Goal: Task Accomplishment & Management: Manage account settings

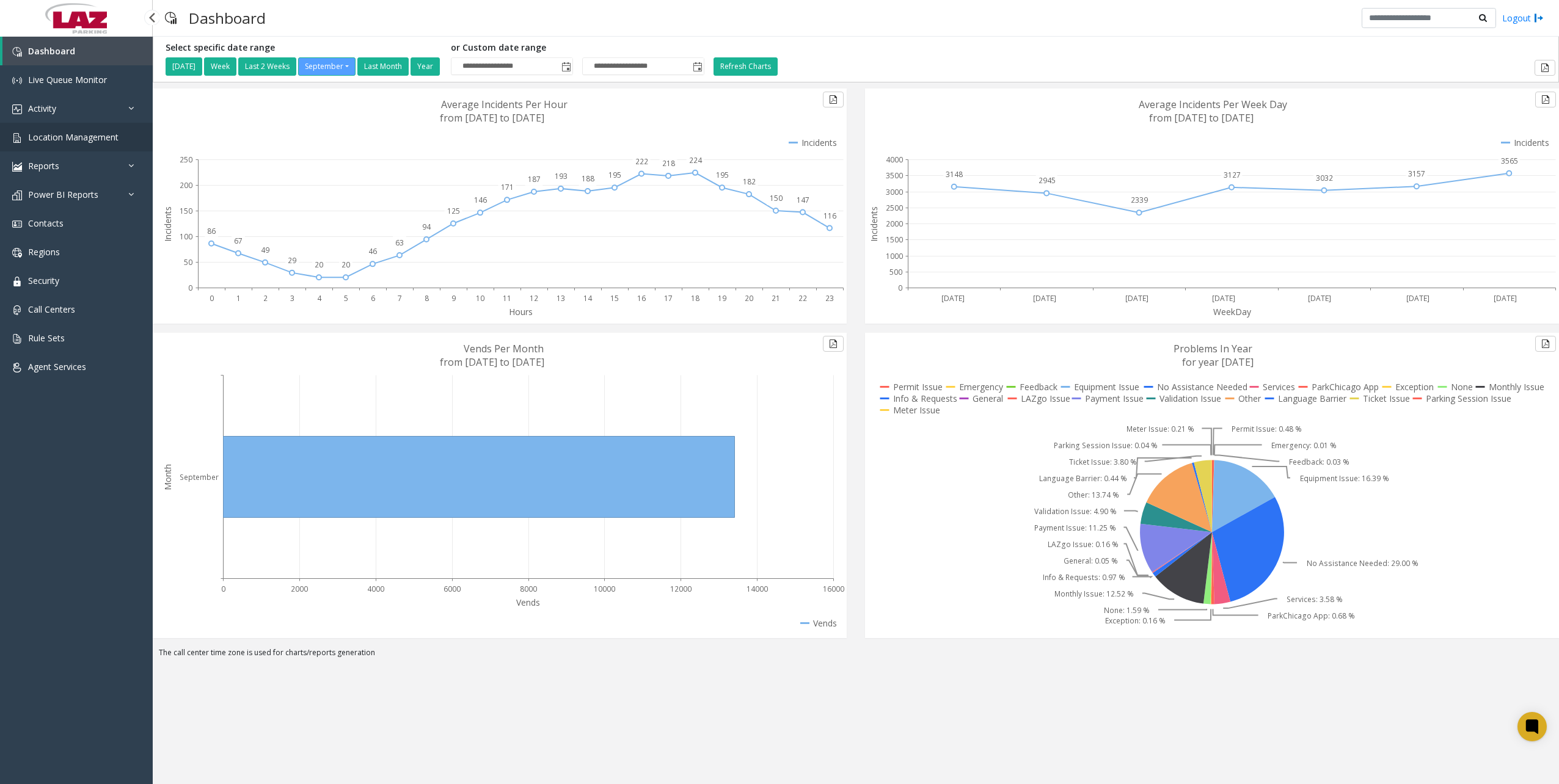
click at [49, 125] on link "Location Management" at bounding box center [76, 137] width 153 height 29
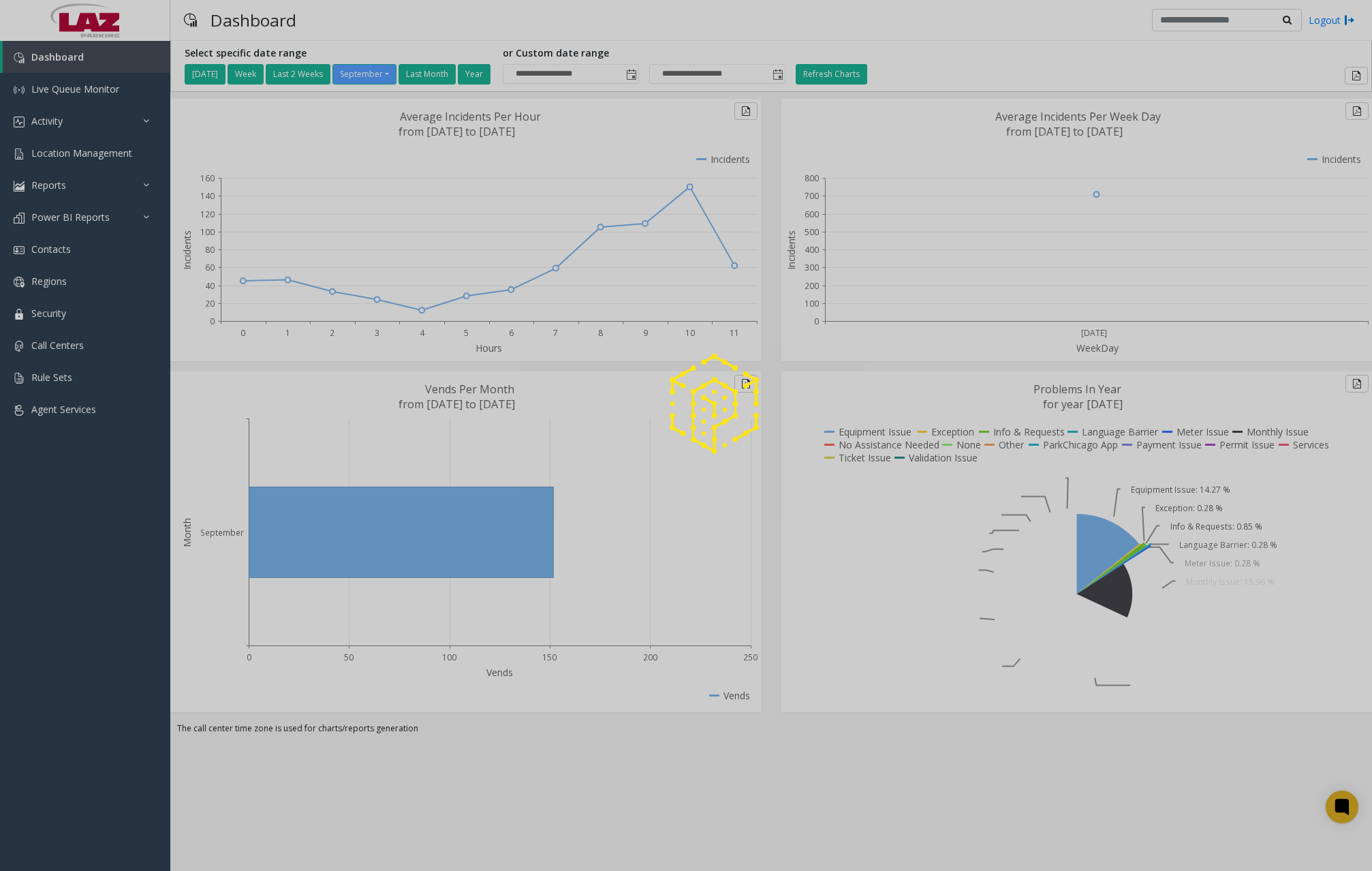
click at [102, 375] on div at bounding box center [686, 435] width 1372 height 871
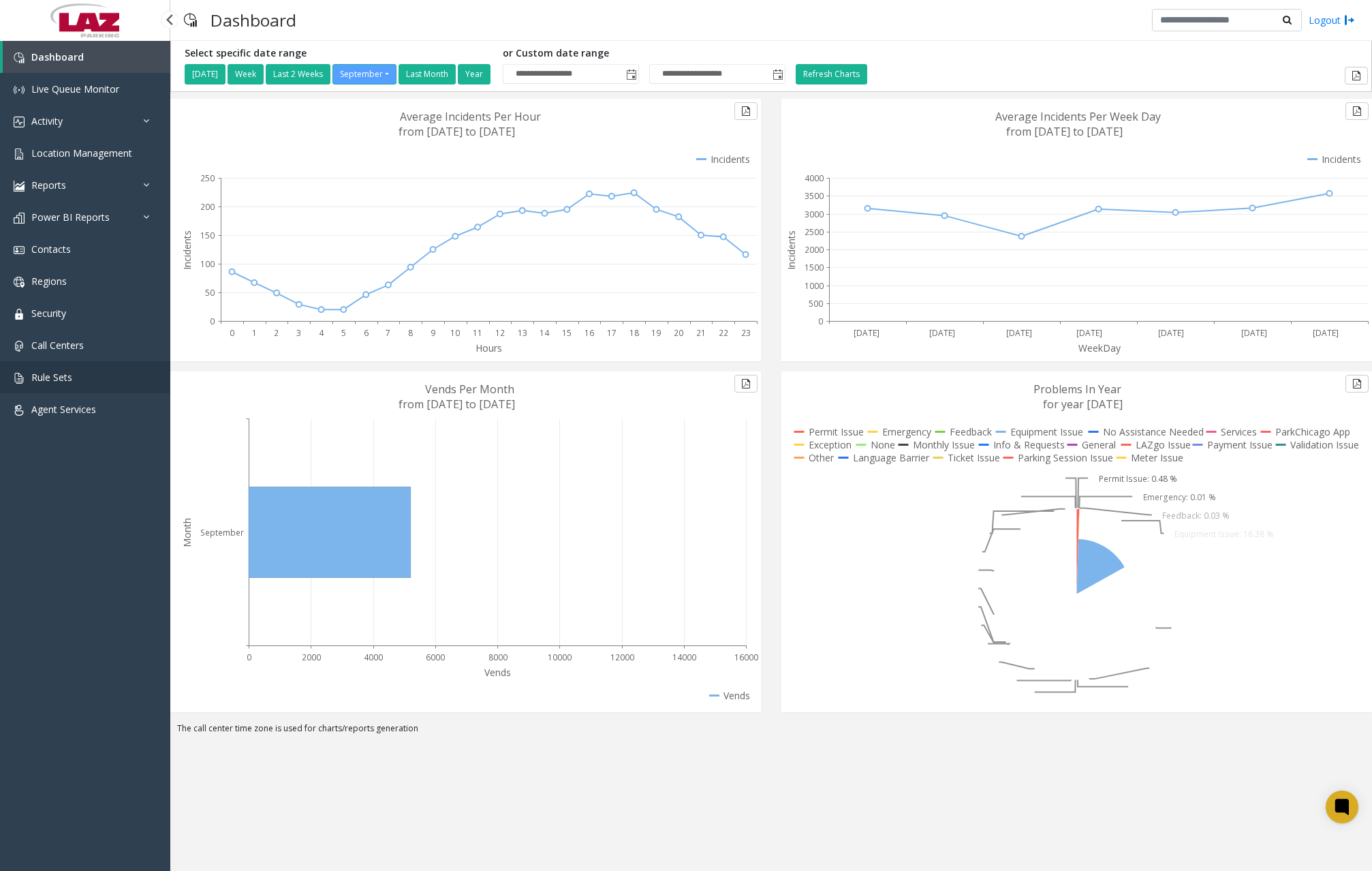
click at [37, 378] on span "Rule Sets" at bounding box center [51, 377] width 41 height 13
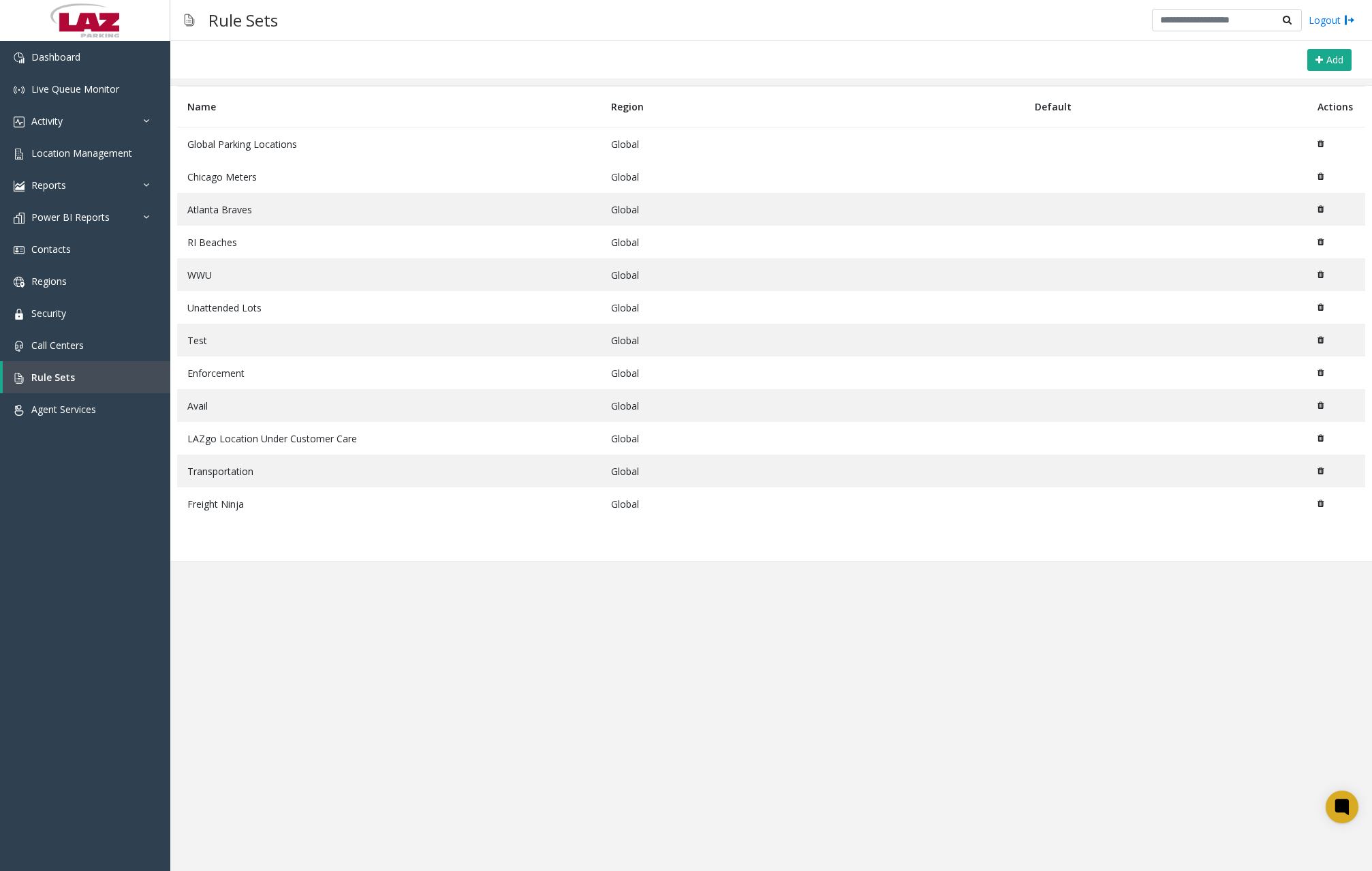
click at [279, 146] on td "Global Parking Locations" at bounding box center [388, 144] width 423 height 33
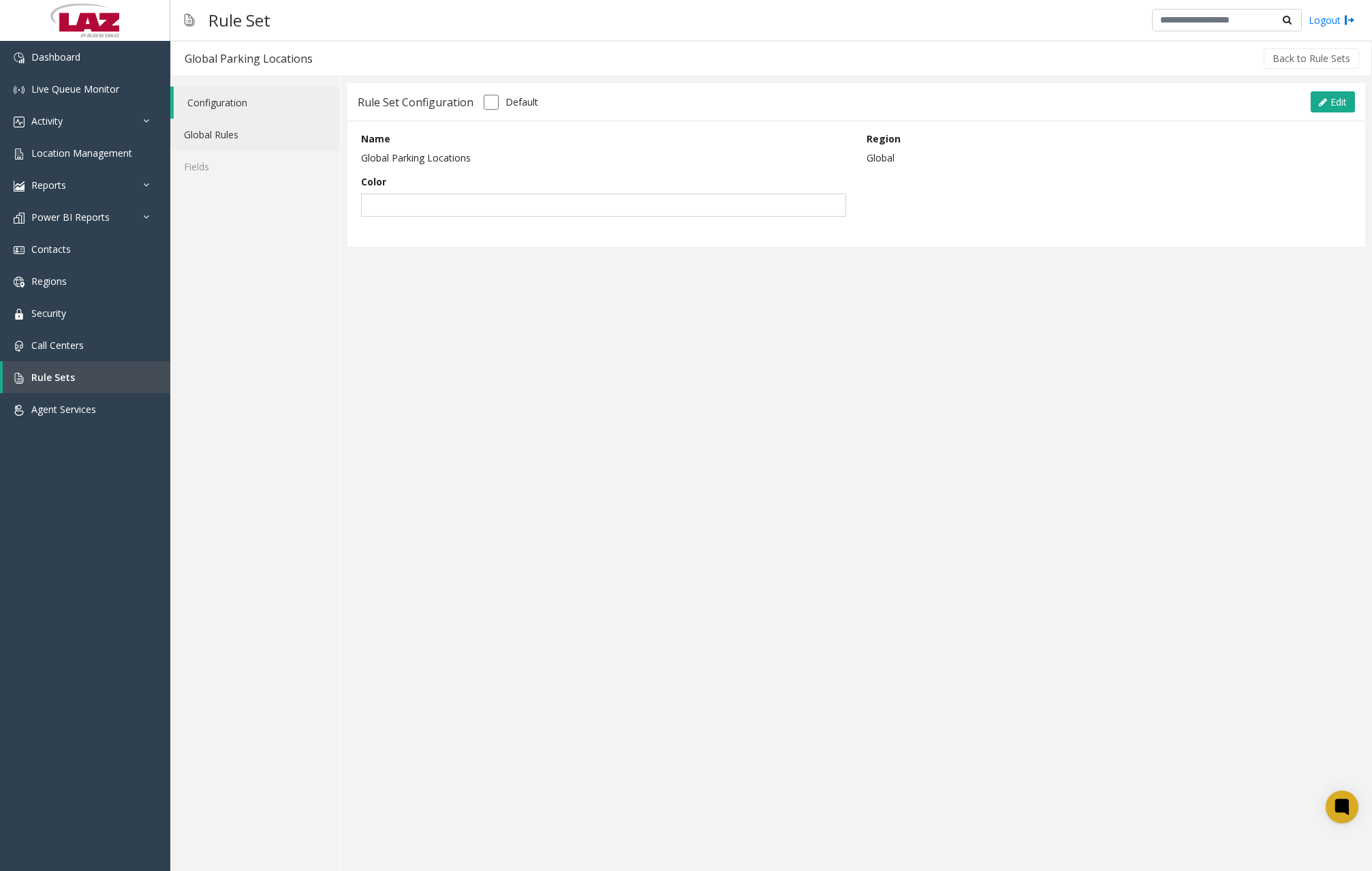
click at [291, 133] on link "Global Rules" at bounding box center [255, 135] width 169 height 32
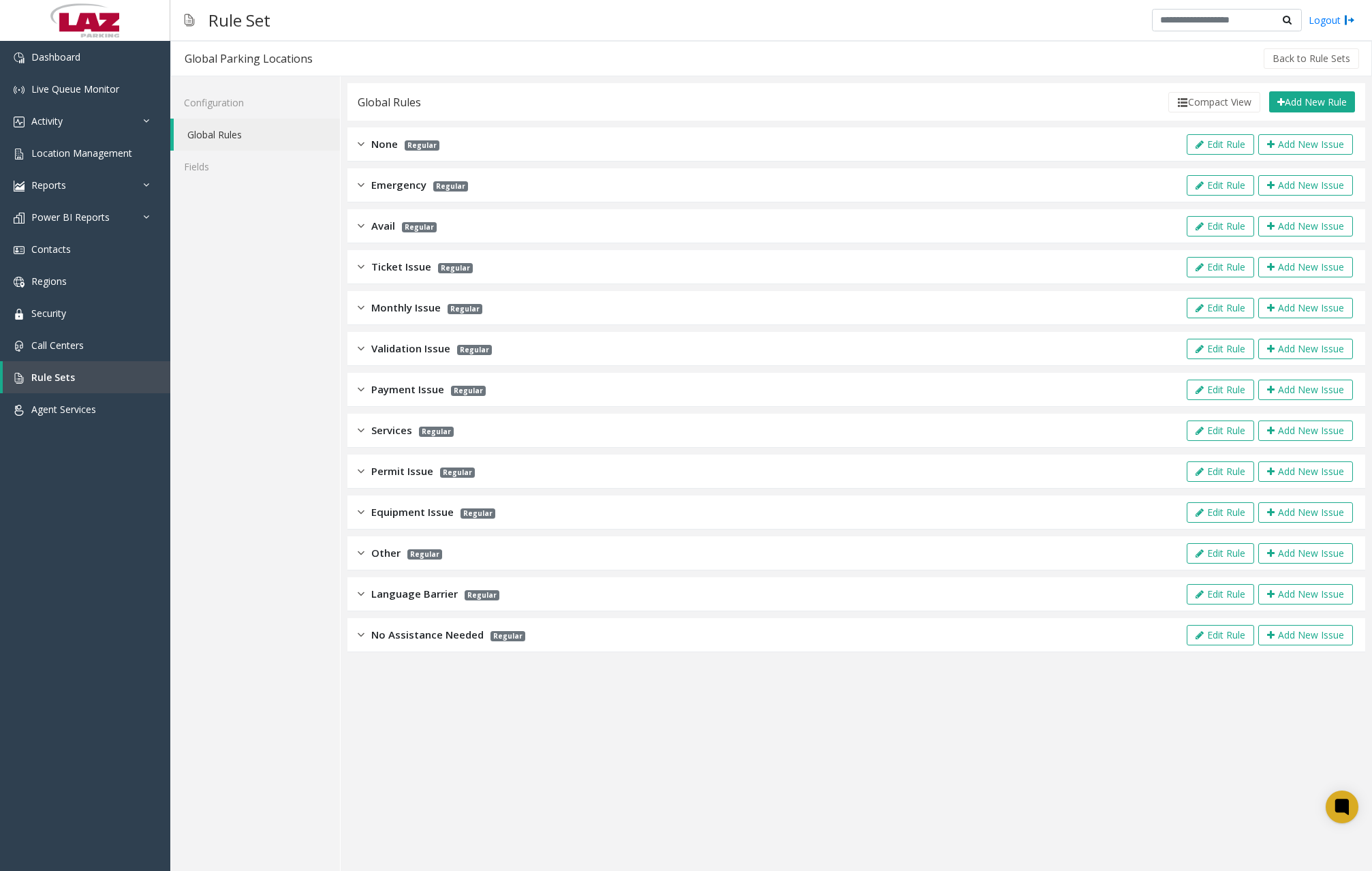
click at [411, 624] on div "No Assistance Needed Regular Edit Rule Add New Issue" at bounding box center [855, 635] width 1017 height 34
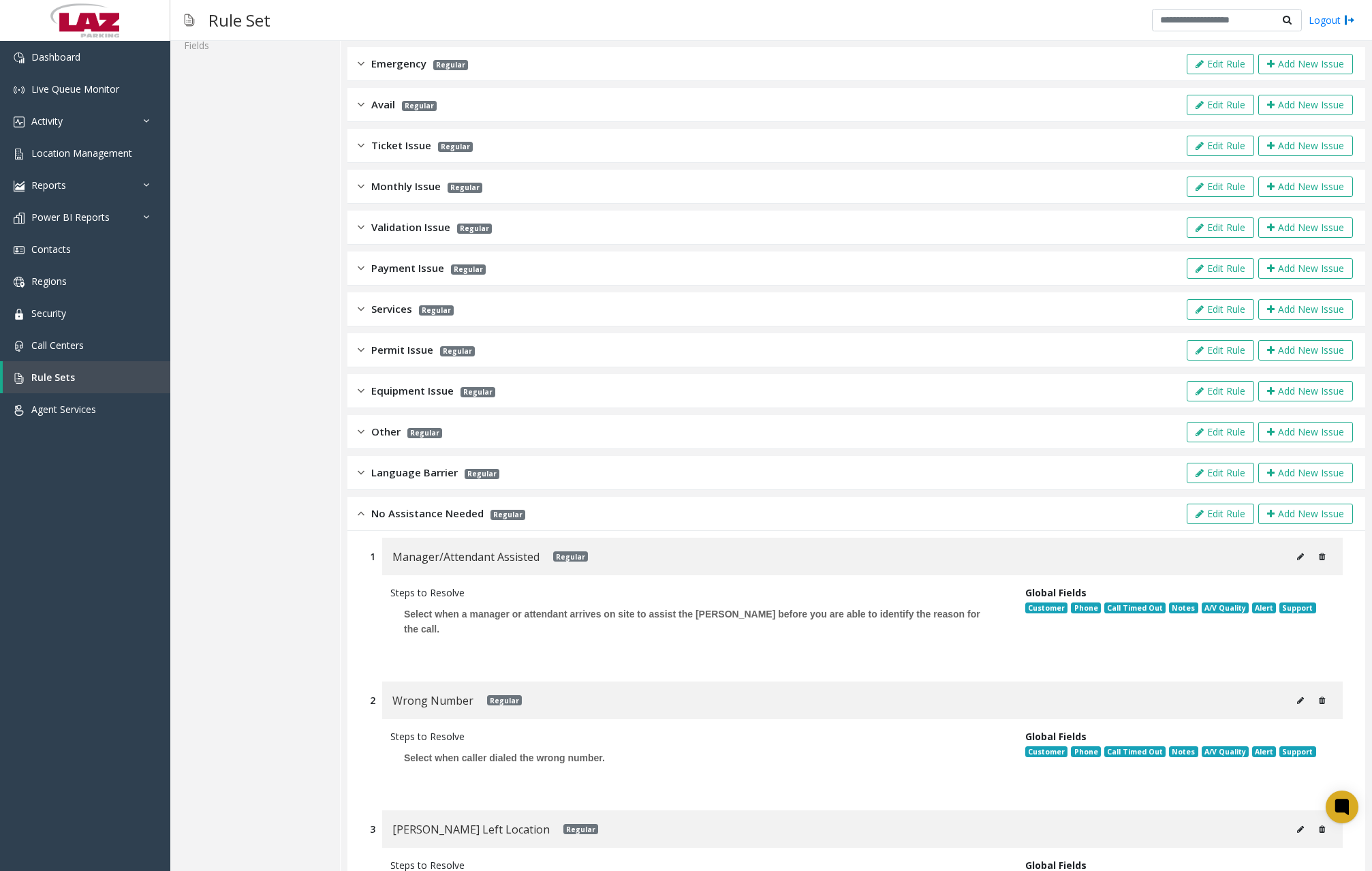
scroll to position [231, 0]
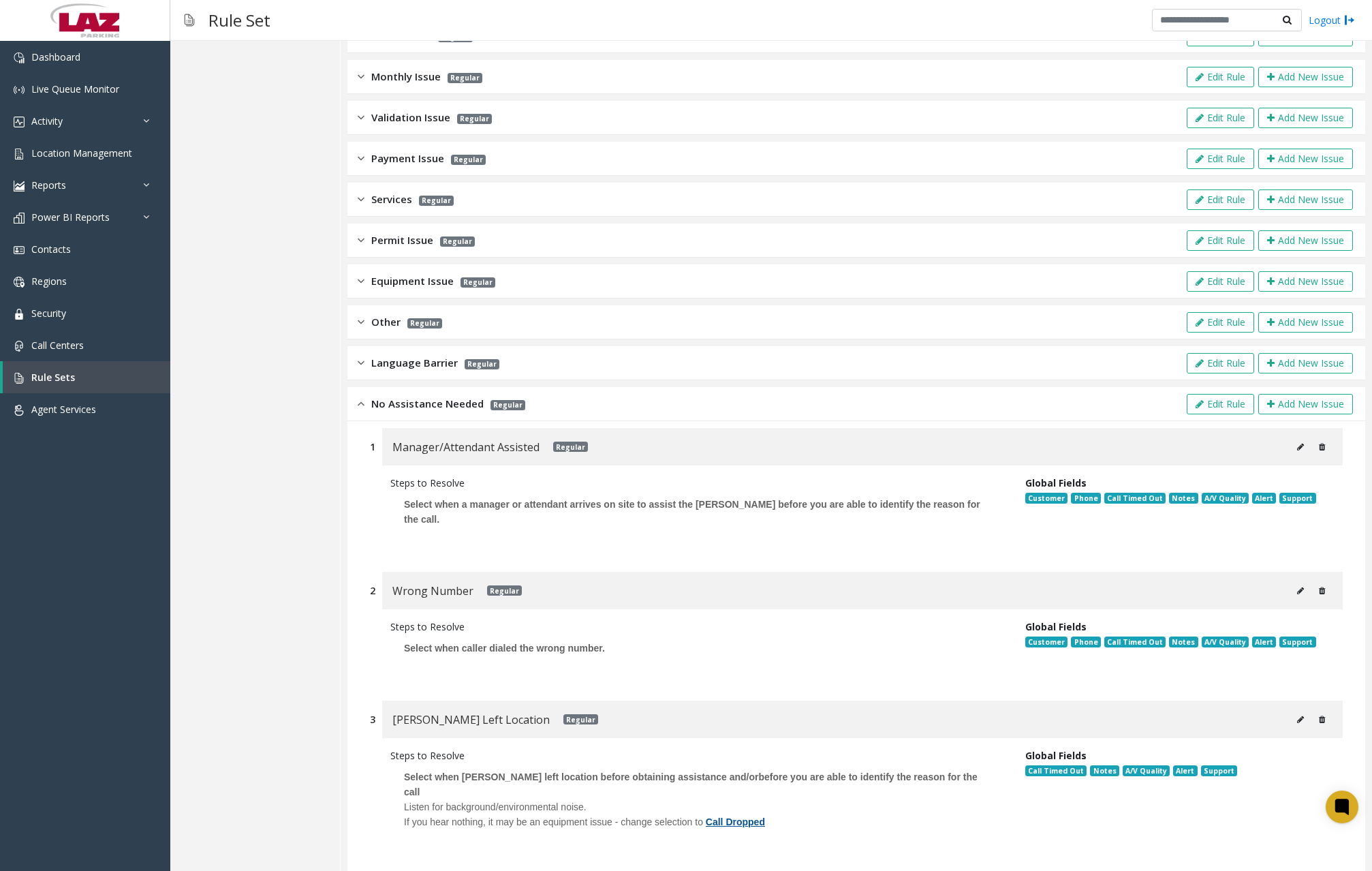
click at [203, 544] on div "Configuration Global Rules Fields" at bounding box center [255, 375] width 170 height 1059
click at [169, 605] on div "Dashboard Live Queue Monitor Activity Daily Activity Lane Activity Agent Activi…" at bounding box center [85, 442] width 170 height 802
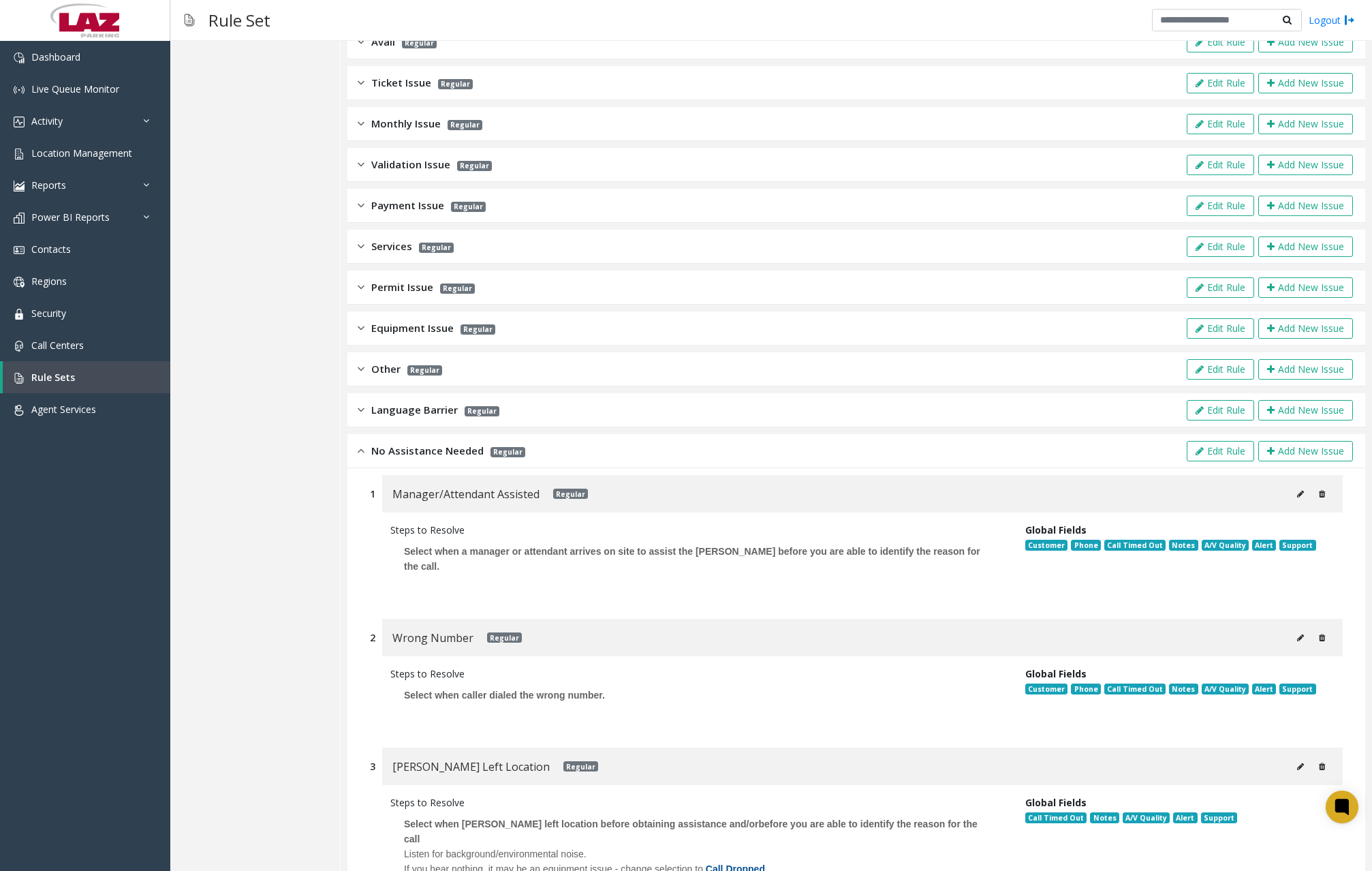
scroll to position [94, 0]
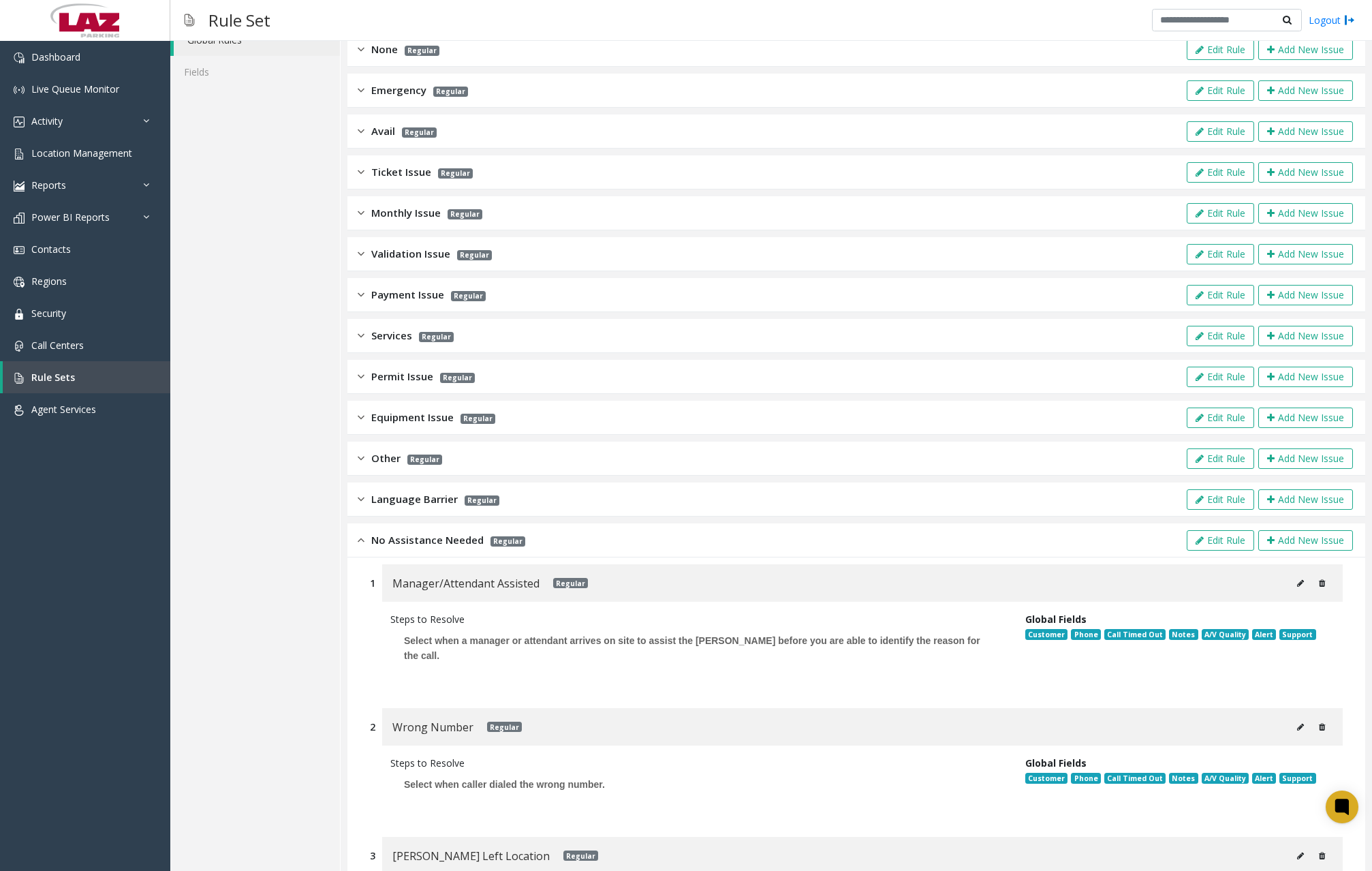
drag, startPoint x: 208, startPoint y: 658, endPoint x: 196, endPoint y: 644, distance: 18.4
click at [196, 644] on div "Configuration Global Rules Fields" at bounding box center [255, 511] width 170 height 1059
click at [105, 160] on link "Location Management" at bounding box center [85, 153] width 170 height 32
